Goal: Find specific fact: Find specific fact

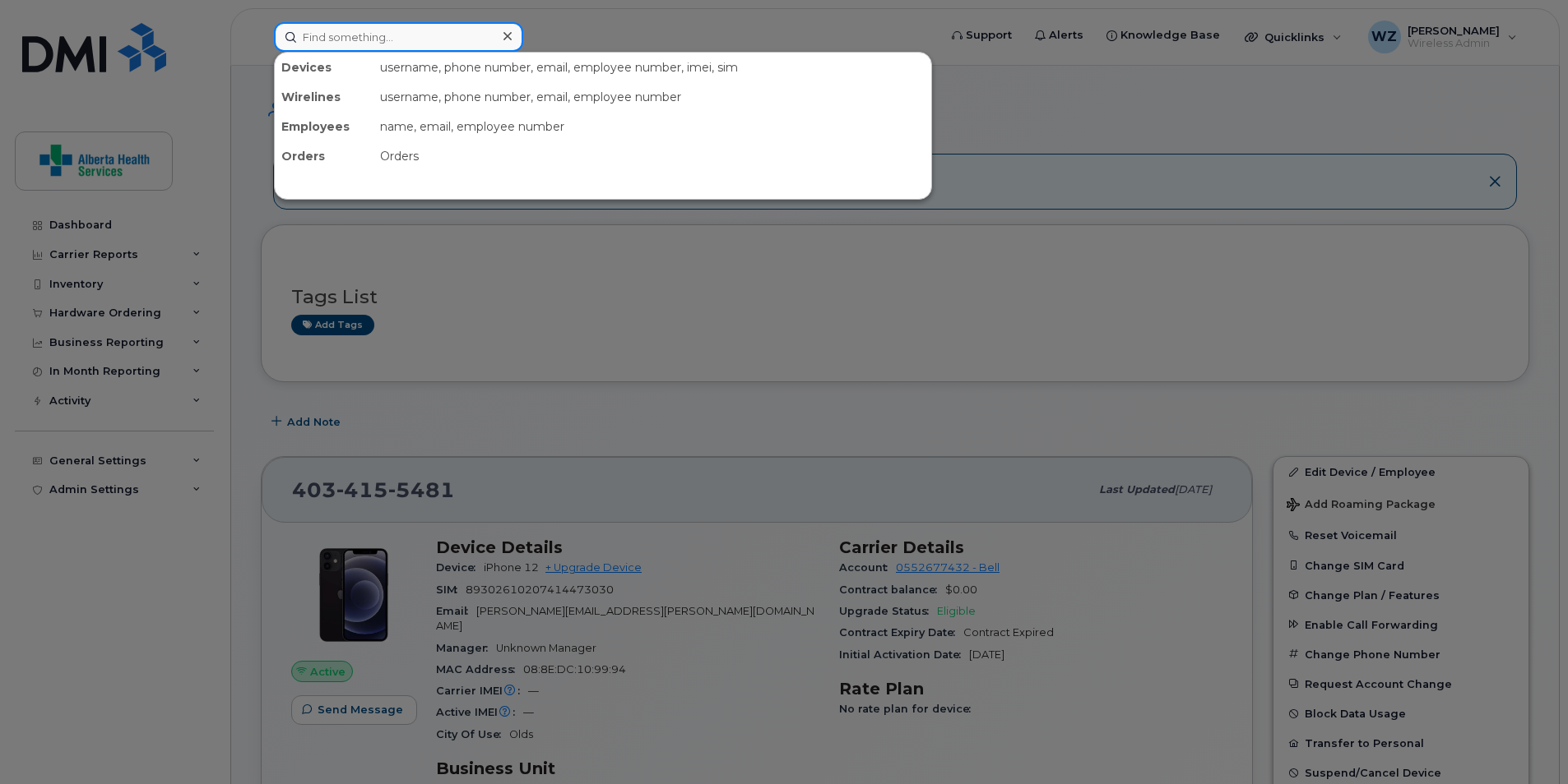
paste input "4034612491"
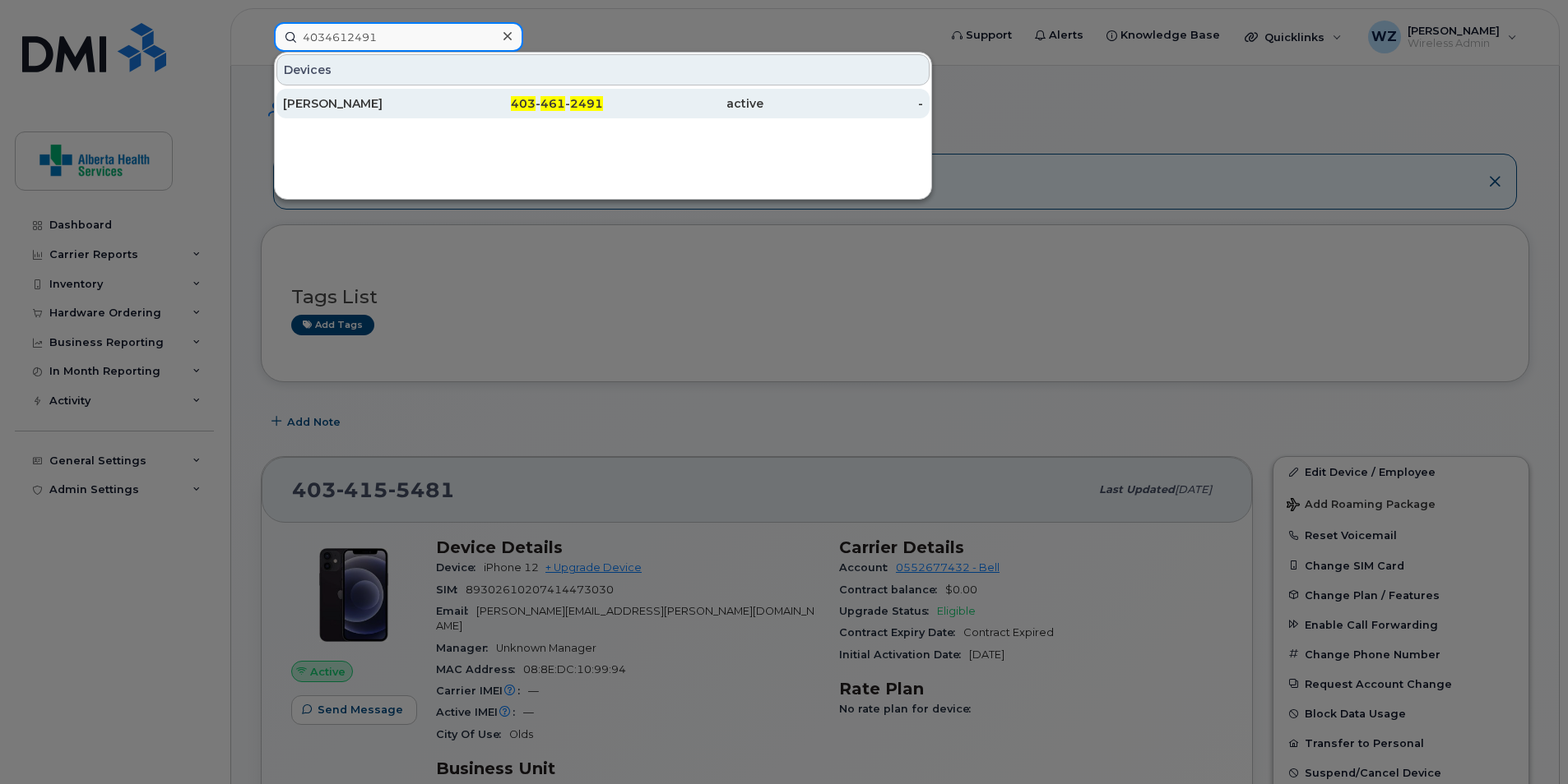
type input "4034612491"
click at [347, 111] on div "[PERSON_NAME]" at bounding box center [363, 103] width 160 height 16
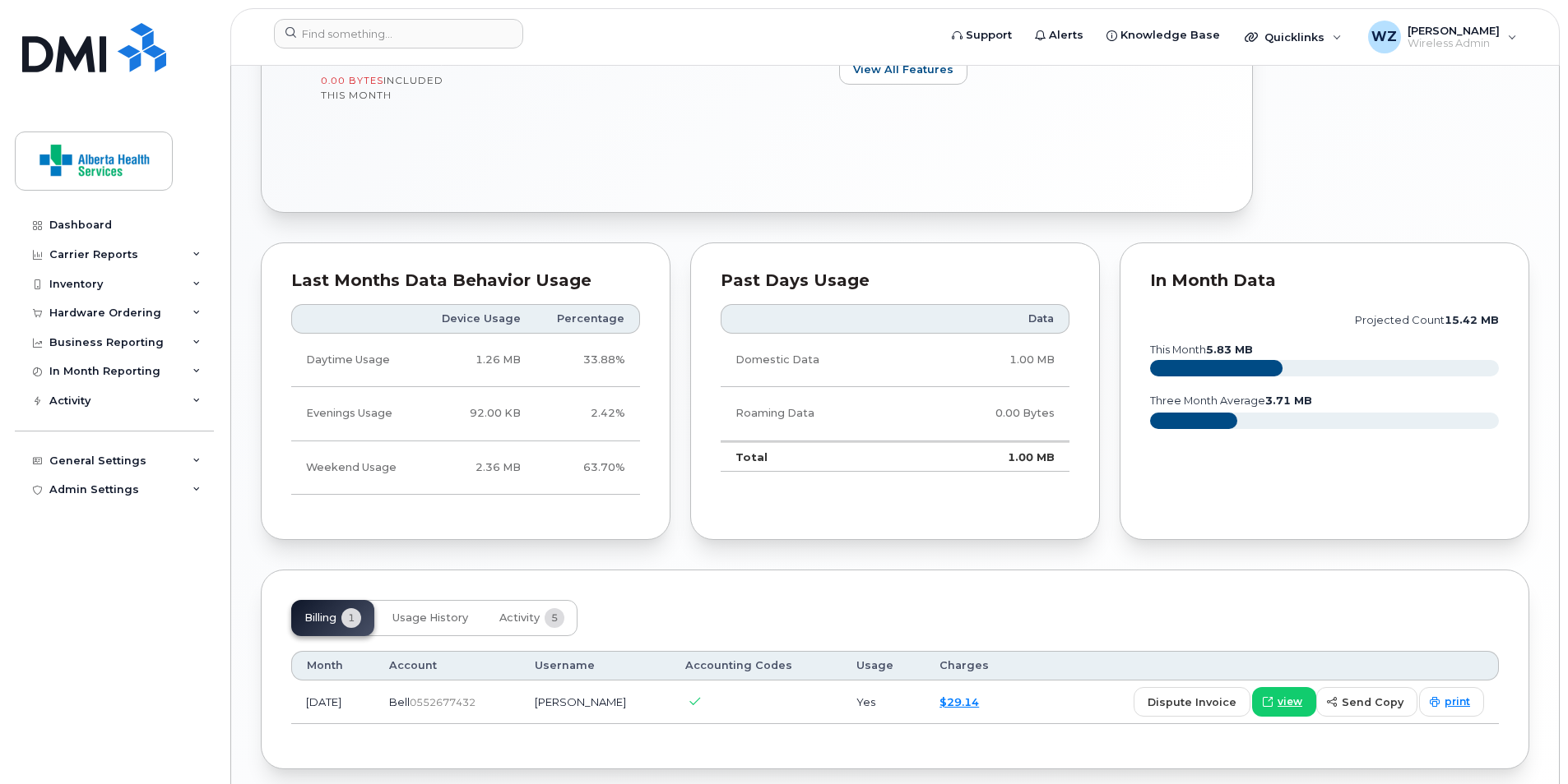
scroll to position [288, 0]
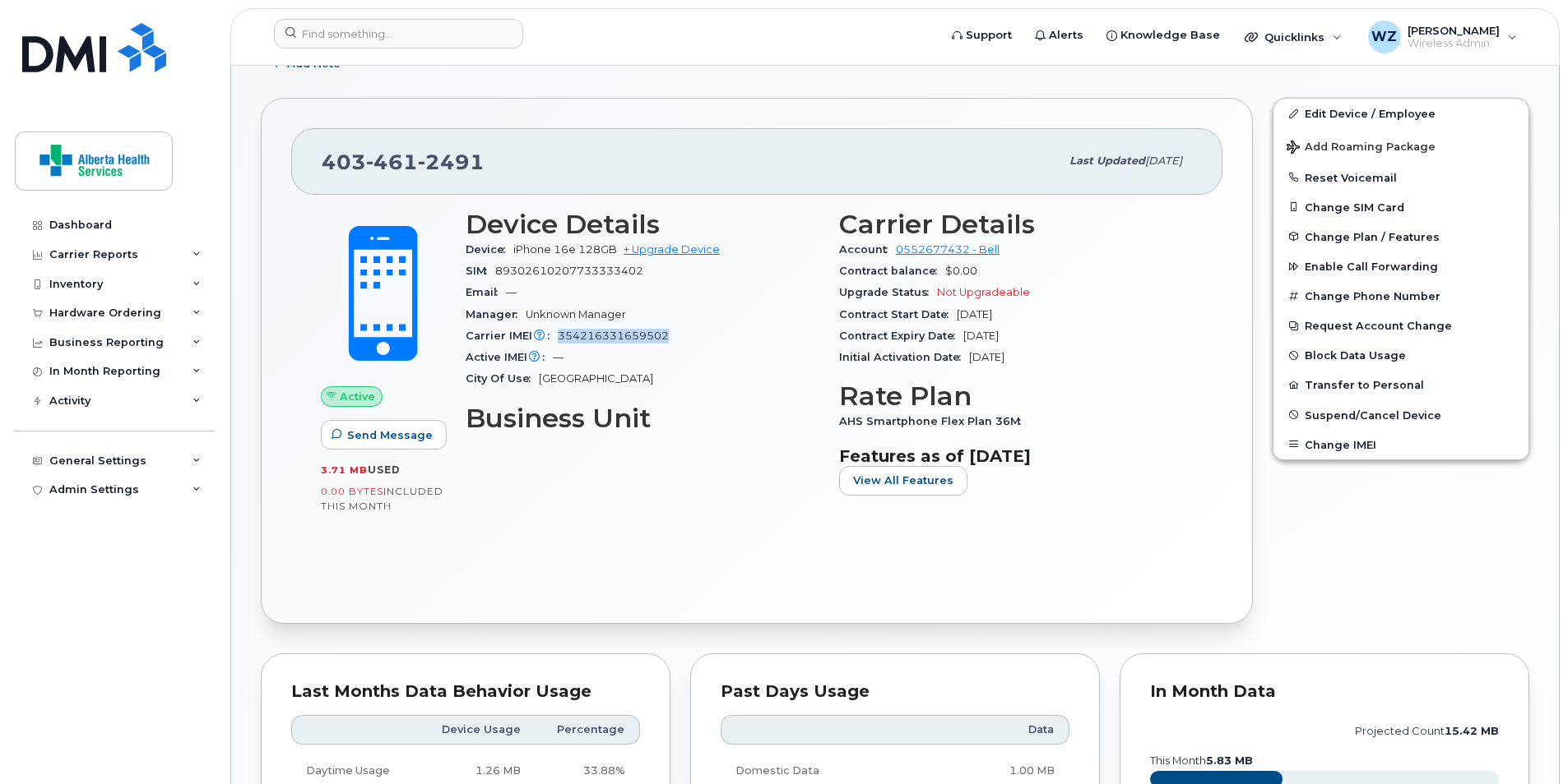
drag, startPoint x: 676, startPoint y: 333, endPoint x: 555, endPoint y: 337, distance: 121.1
click at [555, 337] on div "Carrier IMEI Carrier IMEI is reported during the last billing cycle or change o…" at bounding box center [642, 336] width 354 height 22
copy span "354216331659502"
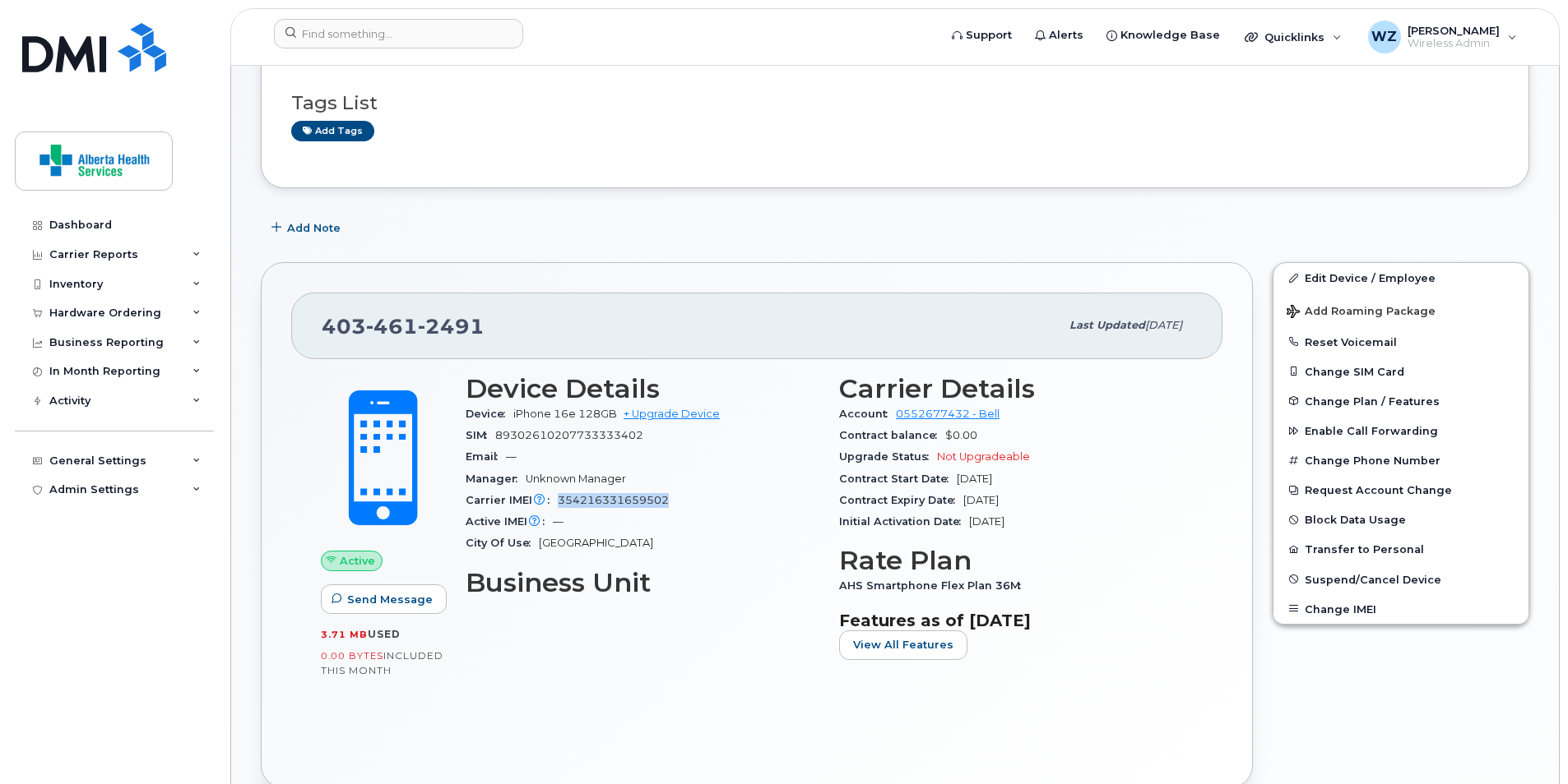
scroll to position [0, 0]
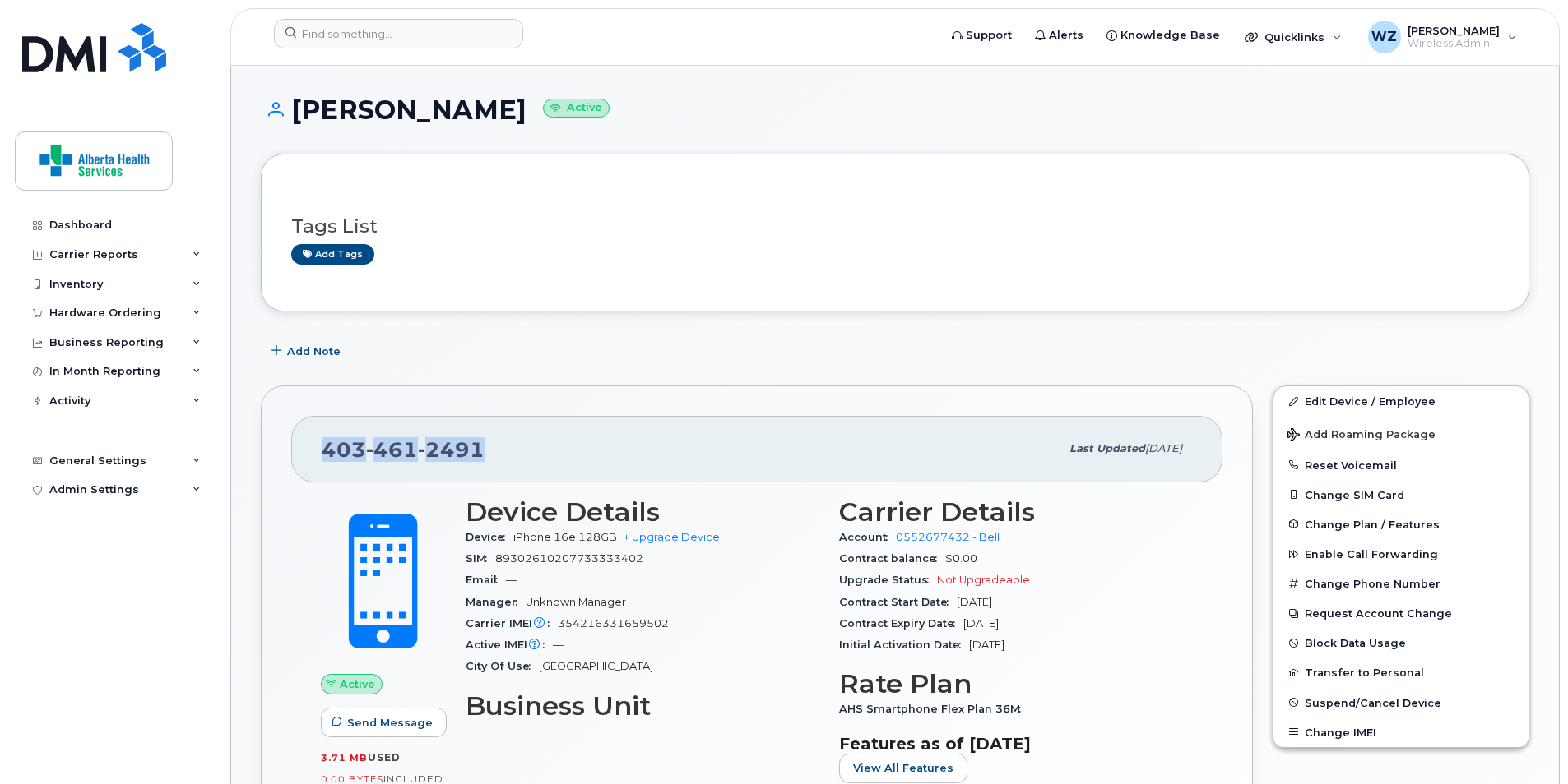
drag, startPoint x: 501, startPoint y: 447, endPoint x: 328, endPoint y: 445, distance: 173.0
click at [328, 445] on div "[PHONE_NUMBER]" at bounding box center [689, 449] width 737 height 35
copy span "[PHONE_NUMBER]"
